Goal: Transaction & Acquisition: Purchase product/service

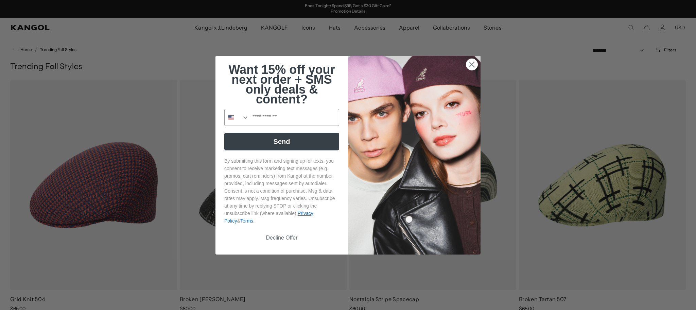
click at [462, 64] on img "POPUP Form" at bounding box center [414, 155] width 133 height 198
click at [471, 61] on icon "Close dialog" at bounding box center [472, 64] width 12 height 12
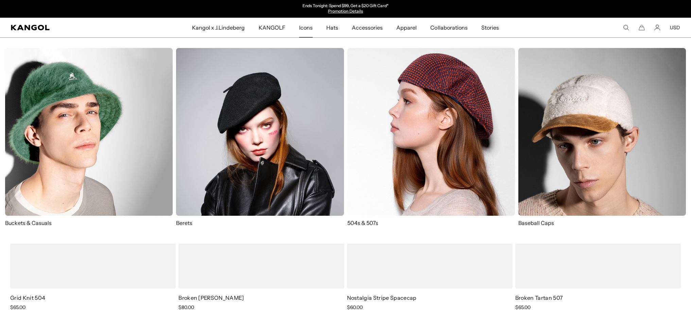
click at [310, 28] on span "Icons" at bounding box center [306, 28] width 14 height 20
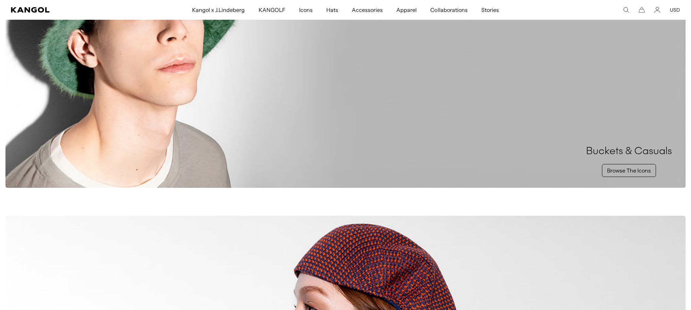
scroll to position [238, 0]
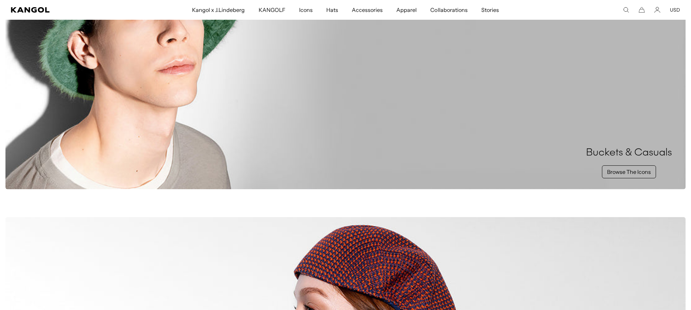
click at [448, 113] on div "Buckets & Casuals Browse The Icons" at bounding box center [345, 42] width 680 height 293
click at [627, 167] on link "Browse The Icons" at bounding box center [629, 171] width 54 height 13
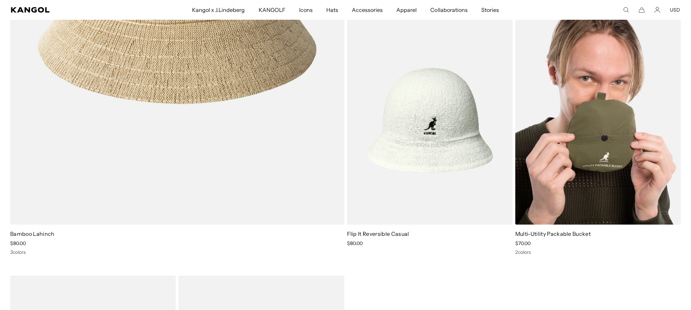
click at [594, 156] on img at bounding box center [597, 120] width 165 height 208
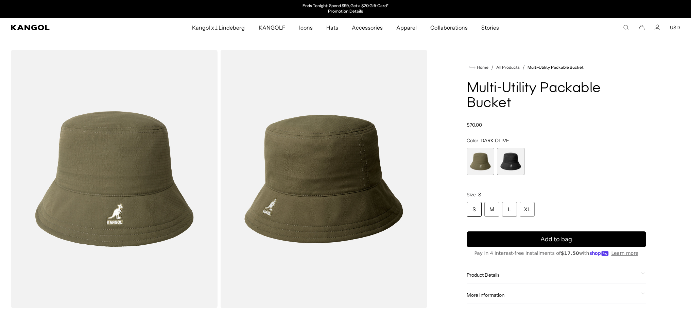
click at [504, 161] on span "2 of 2" at bounding box center [511, 161] width 28 height 28
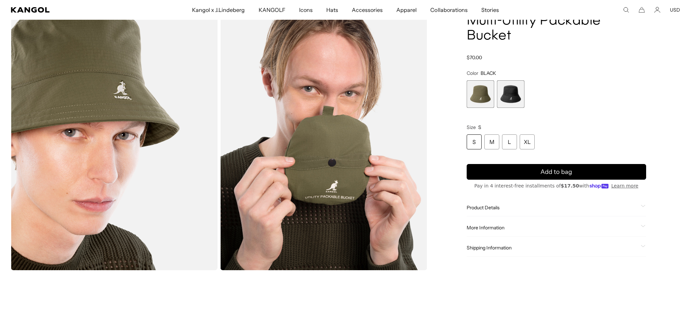
scroll to position [578, 0]
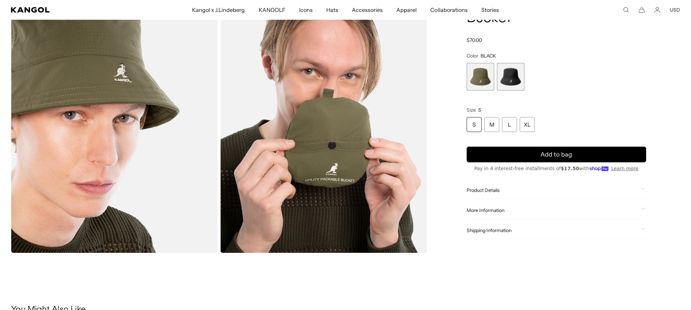
drag, startPoint x: 429, startPoint y: 183, endPoint x: 419, endPoint y: 185, distance: 10.4
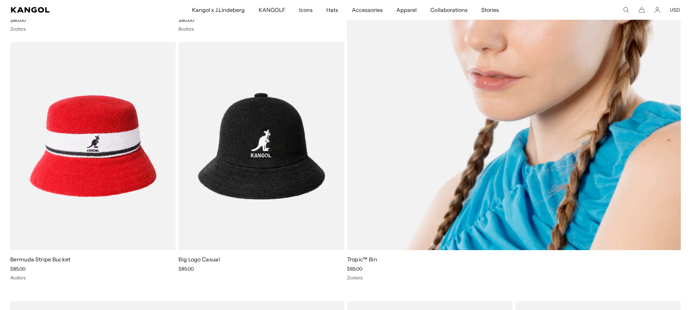
scroll to position [1291, 0]
